Goal: Task Accomplishment & Management: Manage account settings

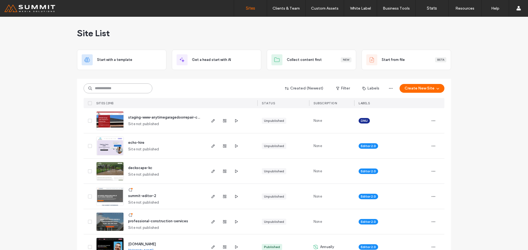
click at [104, 90] on input at bounding box center [118, 89] width 69 height 10
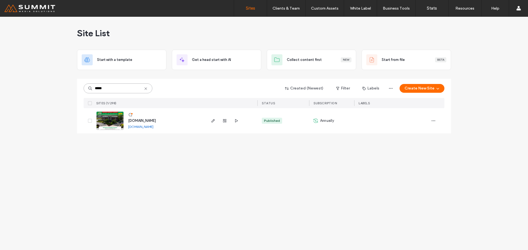
type input "*****"
click at [156, 121] on span "[DOMAIN_NAME]" at bounding box center [142, 121] width 28 height 4
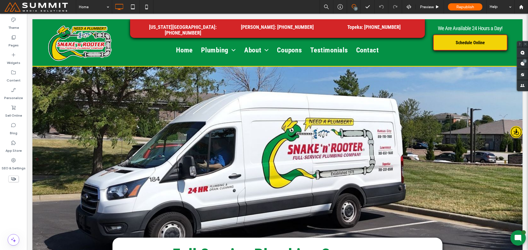
click at [15, 45] on label "Pages" at bounding box center [14, 44] width 10 height 8
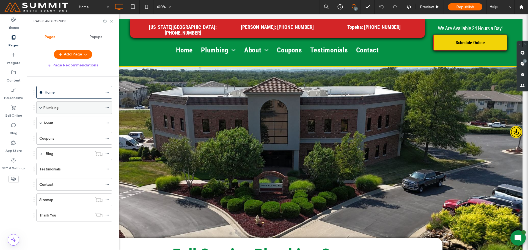
click at [43, 108] on div "Plumbing" at bounding box center [74, 107] width 76 height 13
click at [40, 109] on span at bounding box center [40, 108] width 3 height 12
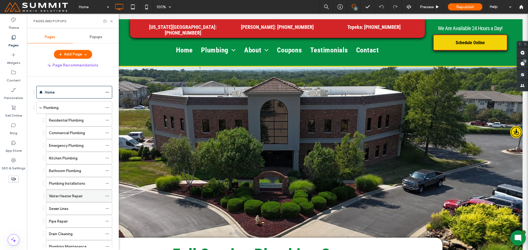
click at [57, 196] on label "Water Heater Repair" at bounding box center [66, 197] width 34 height 10
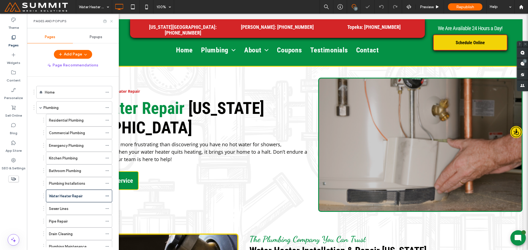
click at [112, 22] on use at bounding box center [111, 21] width 2 height 2
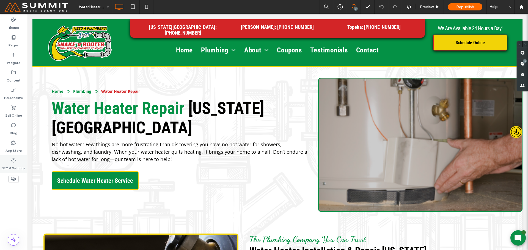
click at [14, 163] on icon at bounding box center [13, 160] width 5 height 5
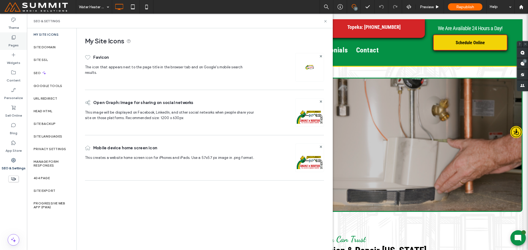
click at [15, 42] on label "Pages" at bounding box center [14, 44] width 10 height 8
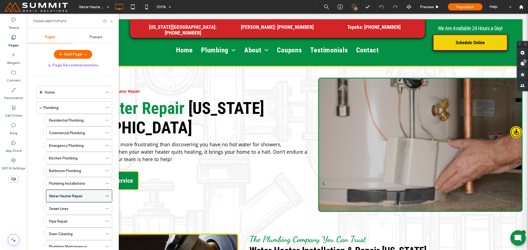
click at [106, 198] on span at bounding box center [107, 196] width 4 height 8
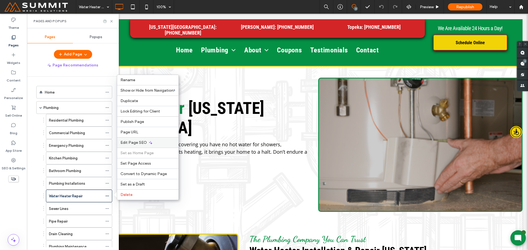
click at [133, 143] on span "Edit Page SEO" at bounding box center [133, 142] width 26 height 5
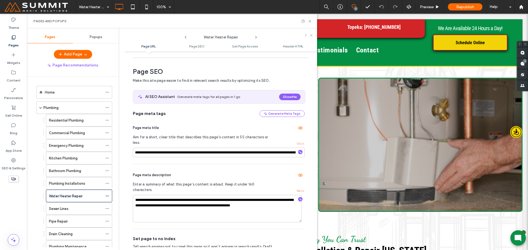
scroll to position [75, 0]
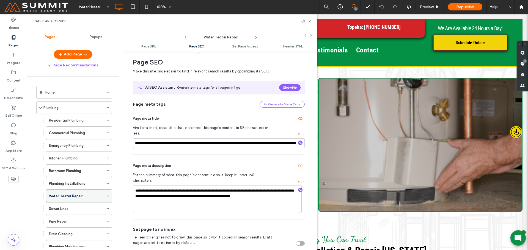
click at [109, 197] on icon at bounding box center [107, 196] width 4 height 4
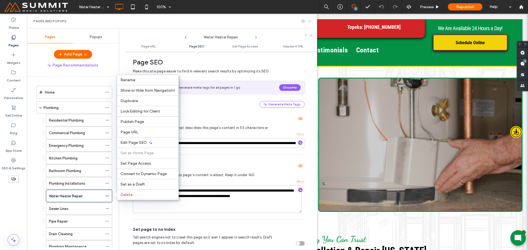
click at [310, 21] on icon at bounding box center [309, 21] width 4 height 4
